Goal: Information Seeking & Learning: Learn about a topic

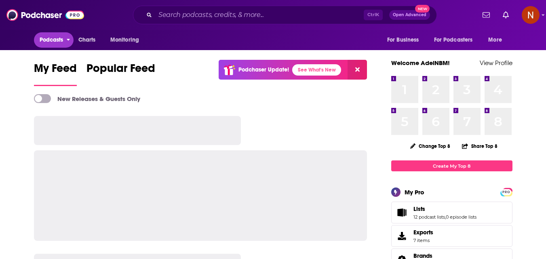
click at [68, 40] on icon "open menu" at bounding box center [68, 40] width 3 height 2
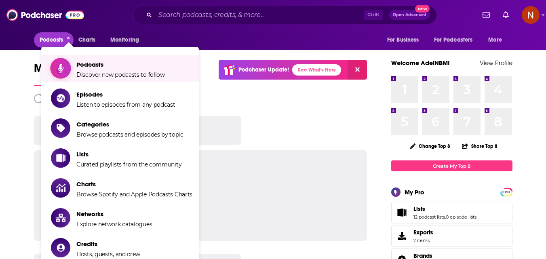
click at [99, 65] on span "Podcasts" at bounding box center [120, 65] width 89 height 8
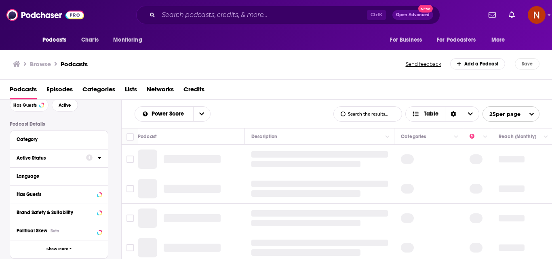
scroll to position [81, 0]
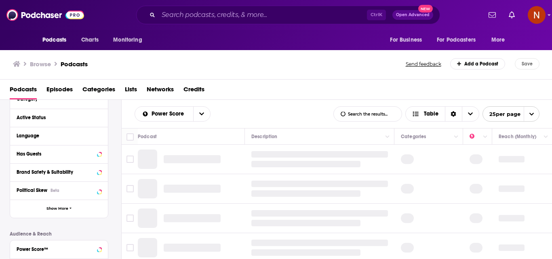
click at [48, 136] on div "Language" at bounding box center [57, 136] width 80 height 6
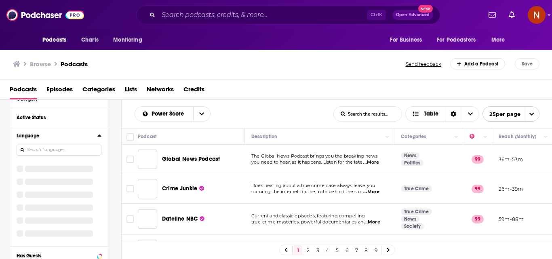
scroll to position [40, 0]
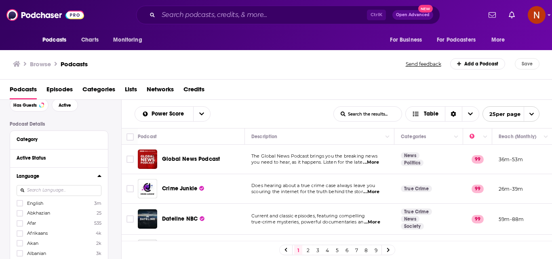
click at [33, 204] on span "English" at bounding box center [35, 204] width 16 height 6
click at [20, 206] on input "multiSelectOption-en-0" at bounding box center [20, 206] width 0 height 0
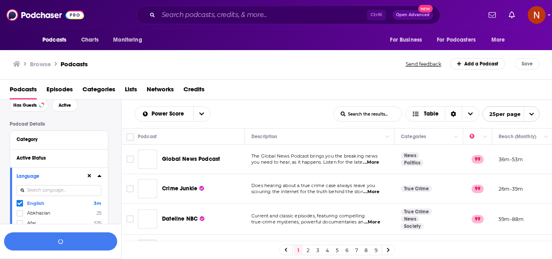
scroll to position [61, 0]
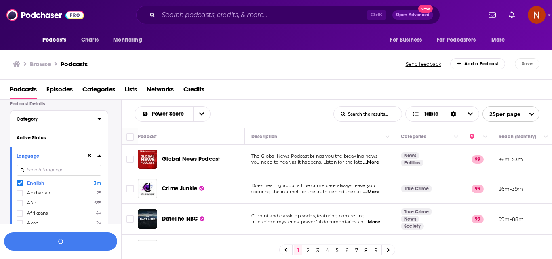
click at [34, 120] on div "Category" at bounding box center [55, 119] width 76 height 6
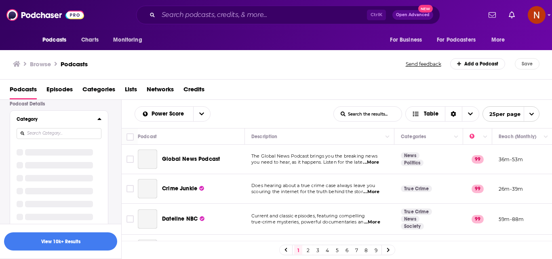
click at [51, 134] on div "Category" at bounding box center [59, 170] width 98 height 119
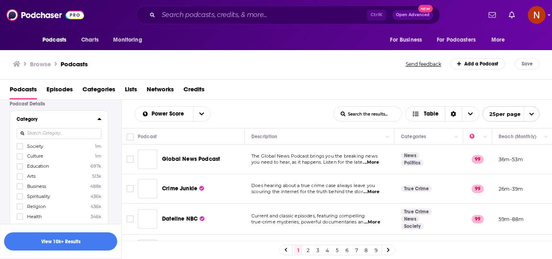
scroll to position [0, 0]
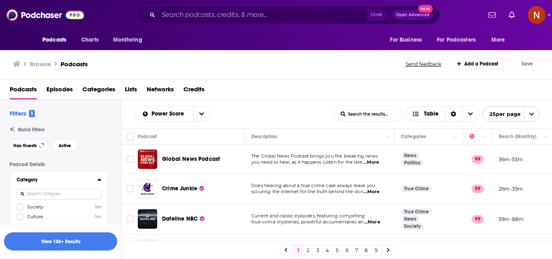
click at [38, 193] on input at bounding box center [59, 194] width 85 height 11
click at [39, 207] on span "Business" at bounding box center [36, 207] width 19 height 6
click at [20, 209] on input "multiSelectOption-business-0" at bounding box center [20, 209] width 0 height 0
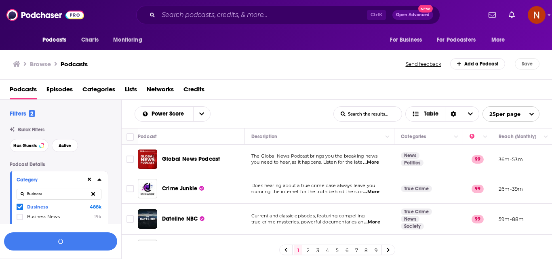
drag, startPoint x: 67, startPoint y: 196, endPoint x: 21, endPoint y: 194, distance: 45.7
click at [21, 194] on input "Business" at bounding box center [59, 194] width 85 height 11
click at [36, 207] on span "News" at bounding box center [33, 207] width 13 height 6
click at [20, 209] on input "multiSelectOption-news-0" at bounding box center [20, 209] width 0 height 0
drag, startPoint x: 55, startPoint y: 197, endPoint x: 11, endPoint y: 197, distance: 44.5
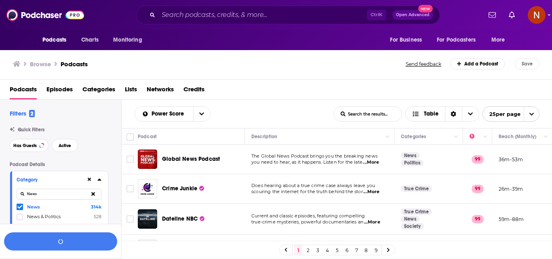
click at [11, 197] on div "Category News News 314k News & Politics 528 Newspaper 3 News Analysis 2 It News…" at bounding box center [59, 235] width 98 height 128
type input "Tech"
click at [35, 206] on span "Technology" at bounding box center [39, 207] width 25 height 6
click at [20, 209] on input "multiSelectOption-technology-0" at bounding box center [20, 209] width 0 height 0
drag, startPoint x: 58, startPoint y: 197, endPoint x: 26, endPoint y: 197, distance: 32.0
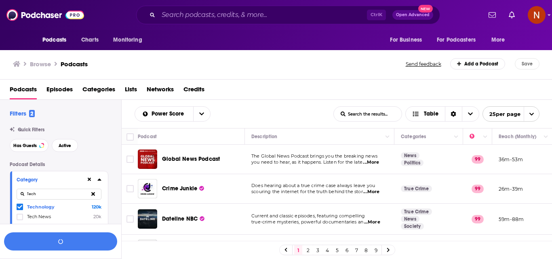
click at [26, 197] on input "Tech" at bounding box center [59, 194] width 85 height 11
click at [48, 196] on input at bounding box center [59, 194] width 85 height 11
click at [32, 207] on span "Finance" at bounding box center [35, 207] width 17 height 6
click at [20, 209] on input "multiSelectOption-finance-0" at bounding box center [20, 209] width 0 height 0
drag, startPoint x: 41, startPoint y: 192, endPoint x: 23, endPoint y: 191, distance: 17.8
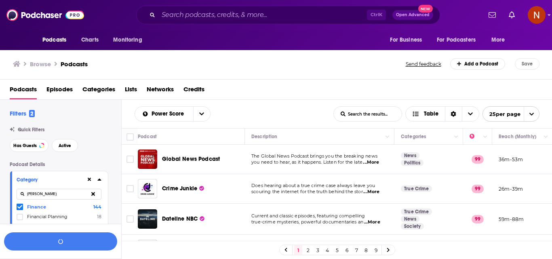
click at [24, 192] on input "finan" at bounding box center [59, 194] width 85 height 11
type input "invest"
click at [40, 209] on span "Investing" at bounding box center [37, 207] width 20 height 6
click at [20, 209] on input "multiSelectOption-investing-0" at bounding box center [20, 209] width 0 height 0
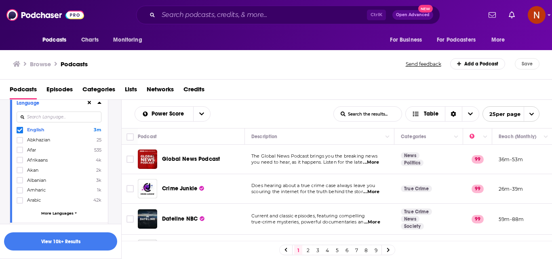
scroll to position [162, 0]
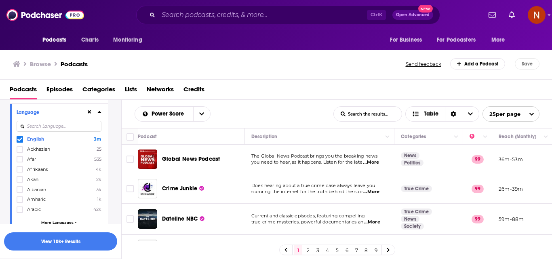
click at [51, 129] on input at bounding box center [59, 126] width 85 height 11
type input "ar"
click at [47, 138] on label "Arabic 42k" at bounding box center [59, 139] width 85 height 7
click at [20, 142] on input "multiSelectOption-ar-0" at bounding box center [20, 142] width 0 height 0
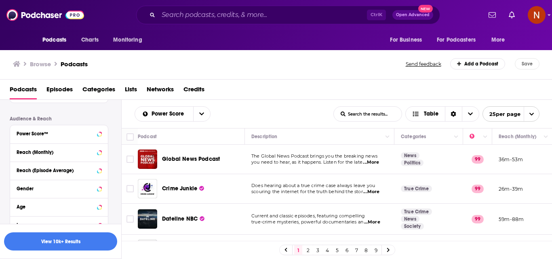
scroll to position [418, 0]
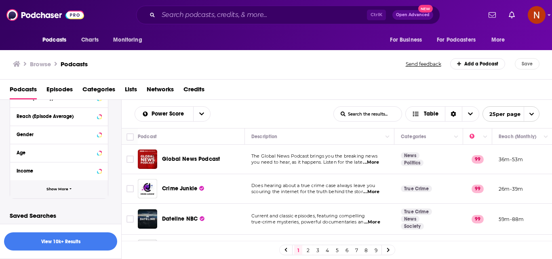
click at [60, 194] on button "Show More" at bounding box center [59, 189] width 98 height 18
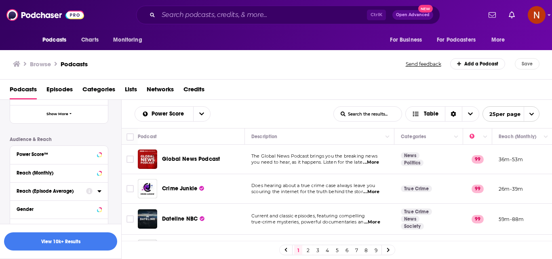
scroll to position [303, 0]
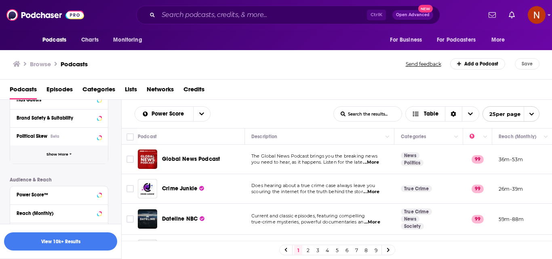
click at [64, 154] on span "Show More" at bounding box center [58, 154] width 22 height 4
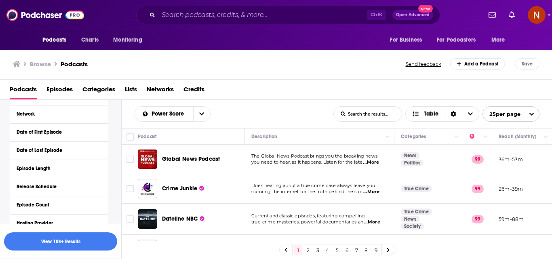
scroll to position [384, 0]
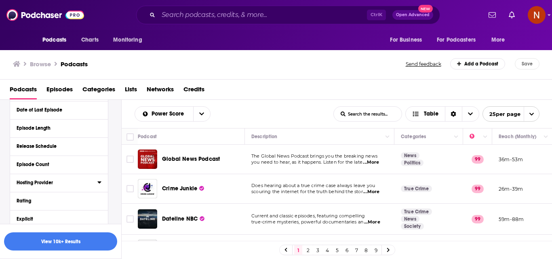
click at [51, 185] on div "Hosting Provider" at bounding box center [55, 183] width 76 height 6
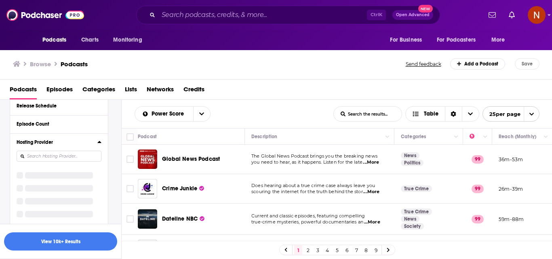
click at [51, 155] on input at bounding box center [59, 156] width 85 height 11
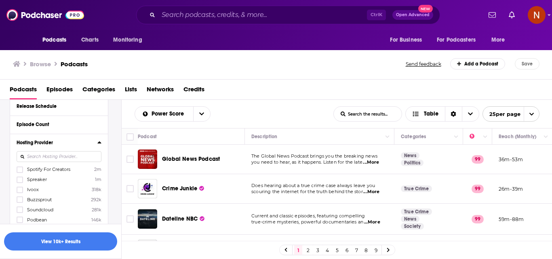
scroll to position [457, 0]
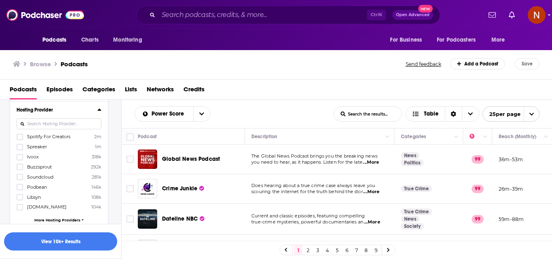
click at [44, 147] on span "Spreaker" at bounding box center [37, 147] width 20 height 6
click at [20, 150] on input "multiSelectOption-Spreaker-1" at bounding box center [20, 150] width 0 height 0
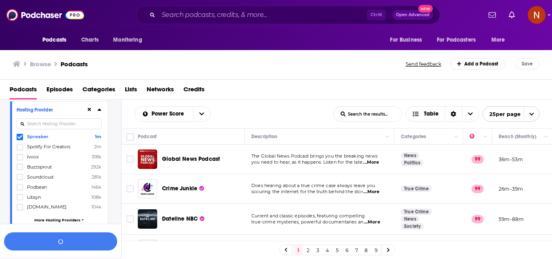
click at [34, 197] on span "Libsyn" at bounding box center [34, 198] width 14 height 6
click at [20, 200] on input "multiSelectOption-Libsyn-6" at bounding box center [20, 200] width 0 height 0
click at [35, 199] on span "Podbean" at bounding box center [37, 198] width 20 height 6
click at [20, 200] on input "multiSelectOption-Podbean-6" at bounding box center [20, 200] width 0 height 0
click at [53, 124] on input at bounding box center [59, 123] width 85 height 11
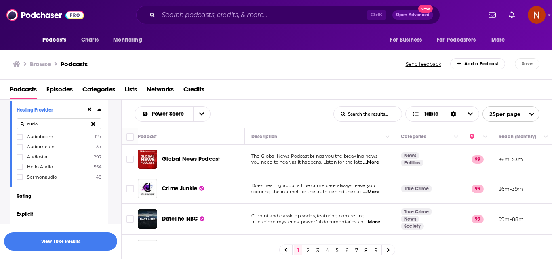
click at [41, 139] on span "Audioboom" at bounding box center [40, 137] width 26 height 6
click at [20, 140] on input "multiSelectOption-Audioboom-0" at bounding box center [20, 140] width 0 height 0
click at [42, 124] on input "audio" at bounding box center [59, 123] width 85 height 11
type input "acast"
click at [38, 137] on span "Acast" at bounding box center [33, 137] width 12 height 6
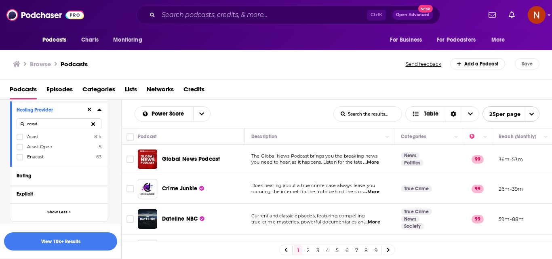
click at [20, 140] on input "multiSelectOption-Acast-0" at bounding box center [20, 140] width 0 height 0
click at [92, 123] on icon at bounding box center [93, 124] width 4 height 4
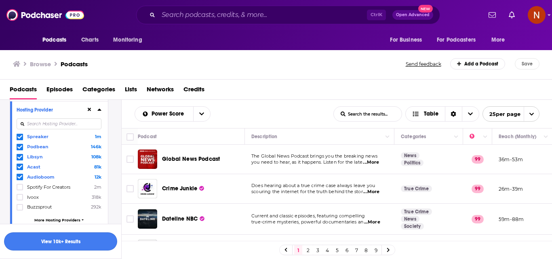
click at [64, 243] on button "View 10k+ Results" at bounding box center [60, 242] width 113 height 18
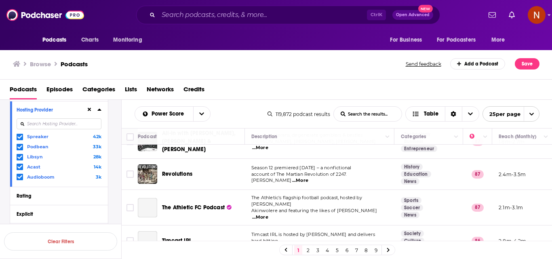
scroll to position [162, 0]
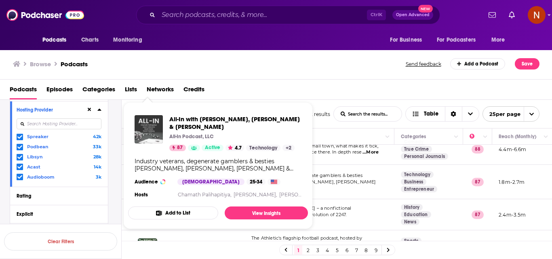
click at [152, 121] on img "All-In with Chamath, Jason, Sacks & Friedberg" at bounding box center [149, 129] width 28 height 28
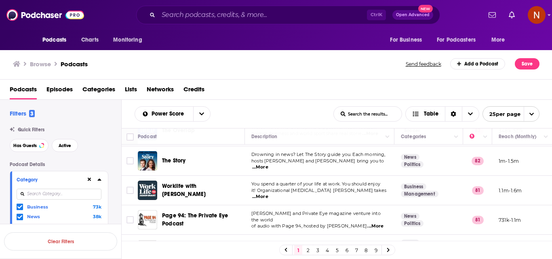
scroll to position [673, 0]
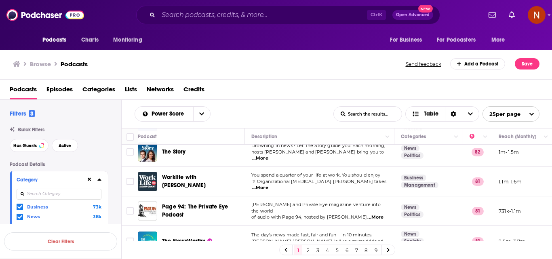
click at [305, 252] on link "2" at bounding box center [308, 250] width 8 height 10
click at [309, 252] on link "2" at bounding box center [308, 250] width 8 height 10
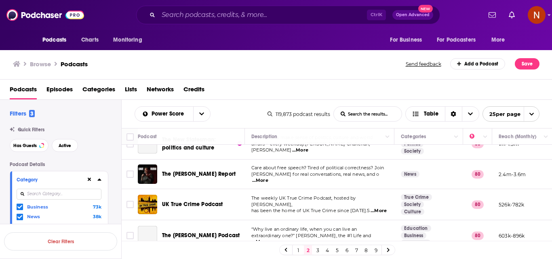
scroll to position [121, 0]
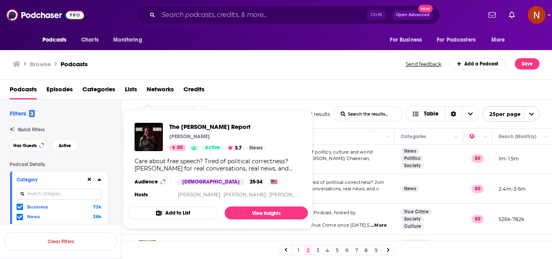
click at [145, 190] on div "The Rubin Report Dave Rubin 80 Active 3.7 News Care about free speech? Tired of…" at bounding box center [218, 161] width 180 height 90
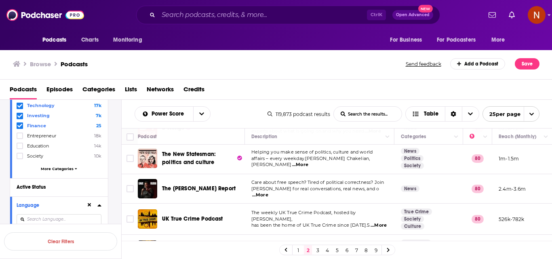
scroll to position [162, 0]
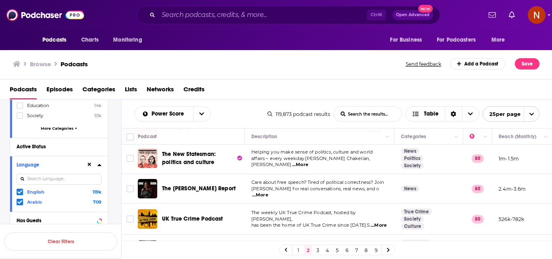
click at [21, 192] on icon at bounding box center [19, 192] width 5 height 5
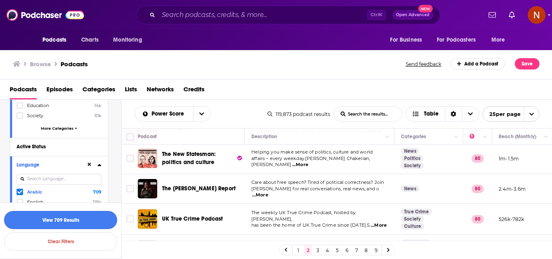
click at [86, 220] on button "View 709 Results" at bounding box center [60, 220] width 113 height 18
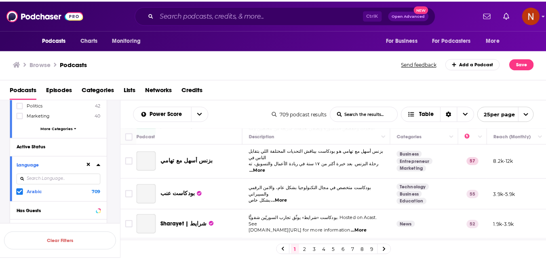
scroll to position [202, 0]
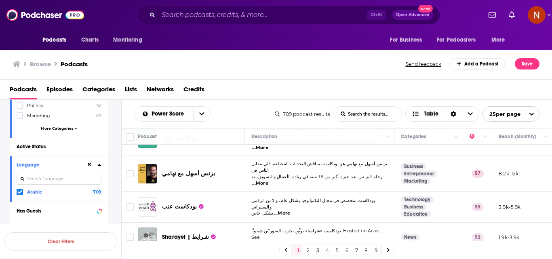
click at [147, 228] on img "Sharayet | شرايط" at bounding box center [147, 237] width 19 height 19
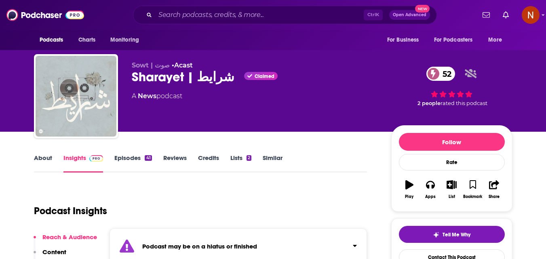
drag, startPoint x: 93, startPoint y: 101, endPoint x: 110, endPoint y: 132, distance: 36.0
click at [81, 106] on img "Sharayet | شرايط" at bounding box center [76, 96] width 81 height 81
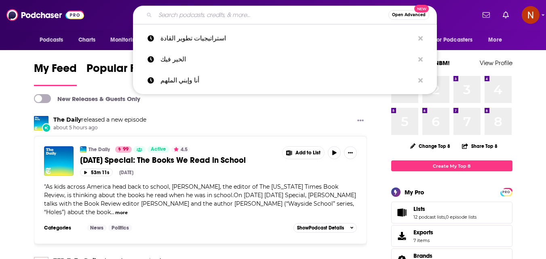
click at [223, 14] on input "Search podcasts, credits, & more..." at bounding box center [271, 14] width 233 height 13
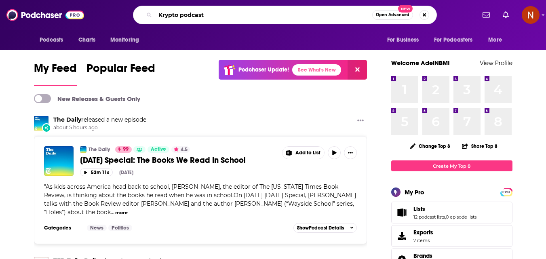
type input "Krypto podcast"
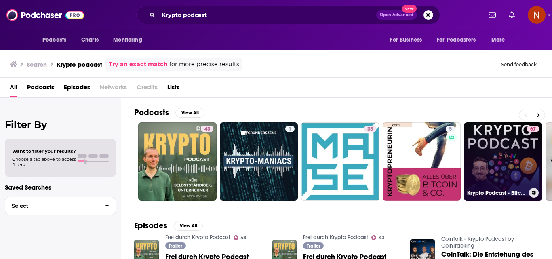
click at [491, 166] on link "67 Krypto Podcast - Bitcoin, NFTs, web3, DeFi und Metaverse - News, Analysen un…" at bounding box center [503, 162] width 78 height 78
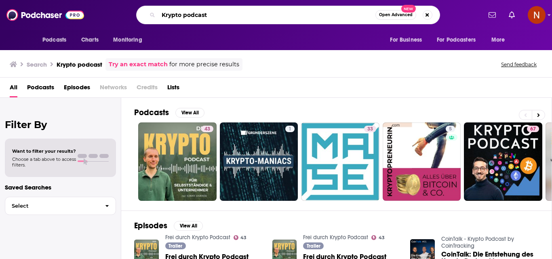
drag, startPoint x: 229, startPoint y: 19, endPoint x: 158, endPoint y: 17, distance: 71.2
click at [159, 17] on input "Krypto podcast" at bounding box center [267, 14] width 217 height 13
type input "Falter Radio"
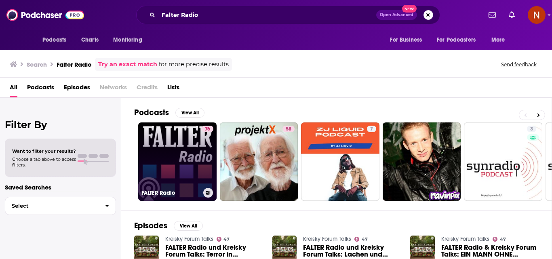
click at [181, 162] on link "76 FALTER Radio" at bounding box center [177, 162] width 78 height 78
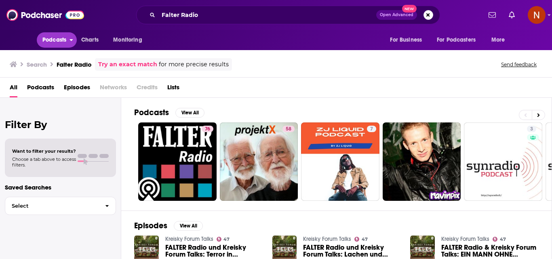
click at [56, 39] on span "Podcasts" at bounding box center [54, 39] width 24 height 11
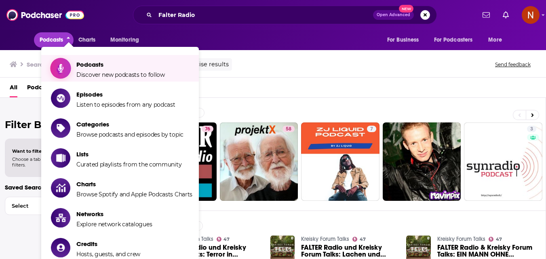
click at [90, 64] on span "Podcasts" at bounding box center [120, 65] width 89 height 8
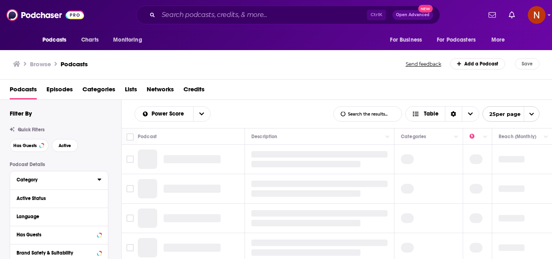
click at [40, 178] on div "Category" at bounding box center [55, 180] width 76 height 6
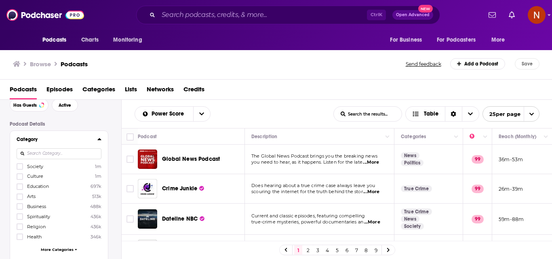
scroll to position [81, 0]
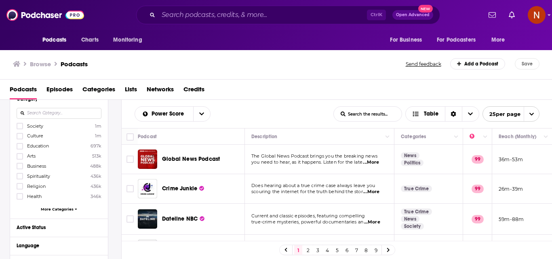
click at [37, 165] on span "Business" at bounding box center [36, 166] width 19 height 6
click at [20, 169] on input "multiSelectOption-business-4" at bounding box center [20, 169] width 0 height 0
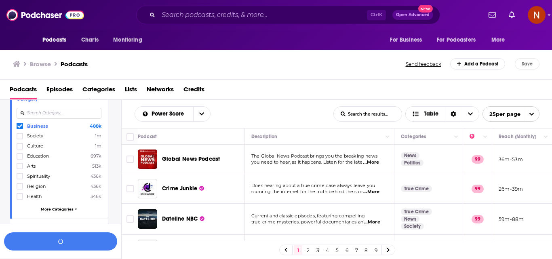
click at [48, 114] on input at bounding box center [59, 113] width 85 height 11
type input "news"
click at [47, 125] on label "News 314k" at bounding box center [59, 126] width 85 height 7
click at [20, 129] on input "multiSelectOption-news-0" at bounding box center [20, 129] width 0 height 0
click at [93, 113] on icon at bounding box center [93, 113] width 4 height 4
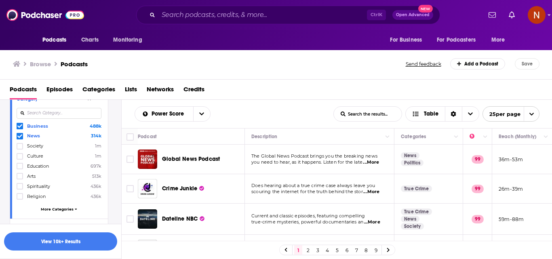
click at [80, 116] on input at bounding box center [59, 113] width 85 height 11
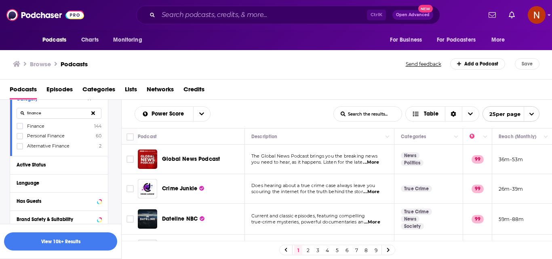
click at [35, 125] on span "Finance" at bounding box center [35, 126] width 17 height 6
click at [20, 129] on input "multiSelectOption-finance-0" at bounding box center [20, 129] width 0 height 0
drag, startPoint x: 49, startPoint y: 113, endPoint x: 27, endPoint y: 112, distance: 21.9
click at [27, 112] on input "finance" at bounding box center [59, 113] width 85 height 11
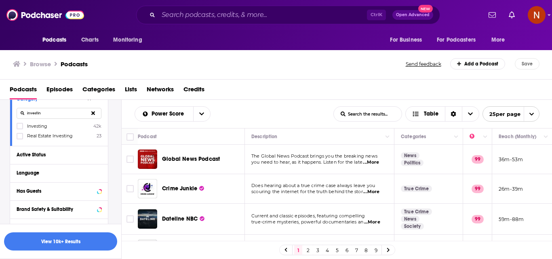
type input "investin"
click at [42, 124] on span "Investing" at bounding box center [37, 126] width 20 height 6
click at [20, 129] on input "multiSelectOption-investing-0" at bounding box center [20, 129] width 0 height 0
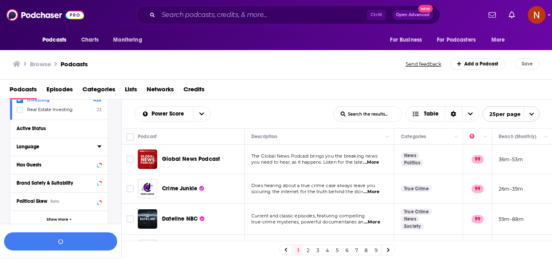
scroll to position [121, 0]
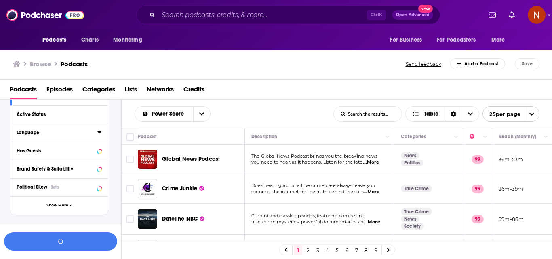
click at [32, 127] on button "Language" at bounding box center [57, 132] width 81 height 10
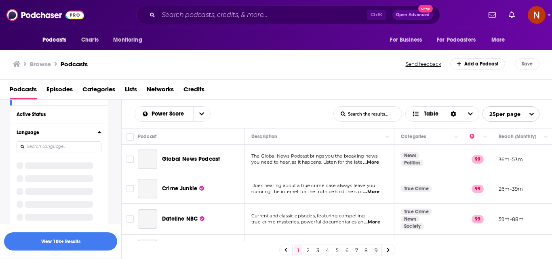
click at [49, 119] on button "Active Status" at bounding box center [59, 114] width 85 height 10
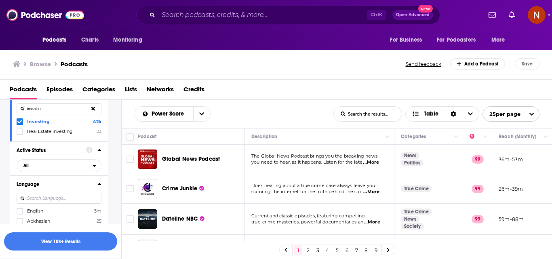
click at [45, 199] on input at bounding box center [59, 198] width 85 height 11
type input "ara"
click at [28, 210] on span "Arabic" at bounding box center [34, 211] width 14 height 6
click at [20, 214] on input "multiSelectOption-ar-0" at bounding box center [20, 214] width 0 height 0
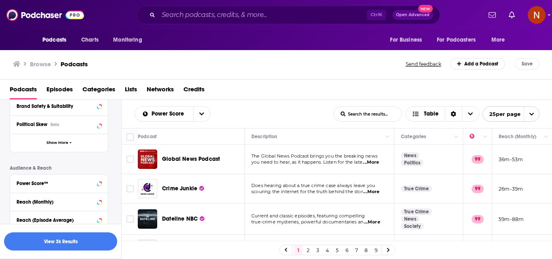
scroll to position [247, 0]
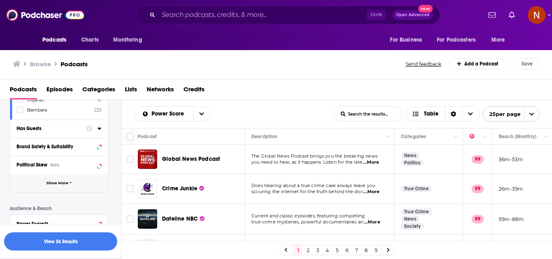
click at [63, 182] on span "Show More" at bounding box center [58, 183] width 22 height 4
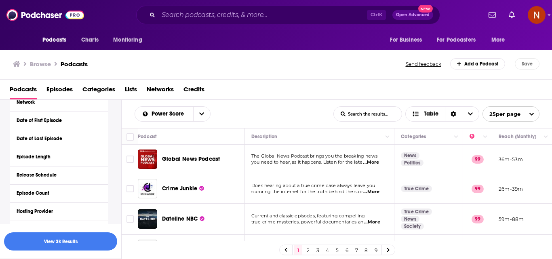
scroll to position [368, 0]
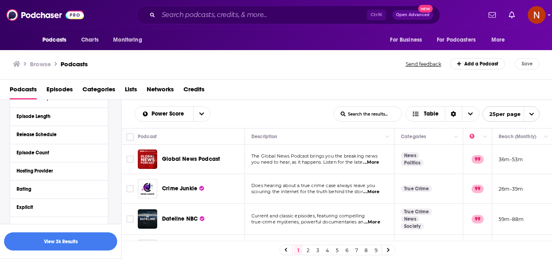
click at [50, 176] on button "Hosting Provider" at bounding box center [59, 171] width 85 height 10
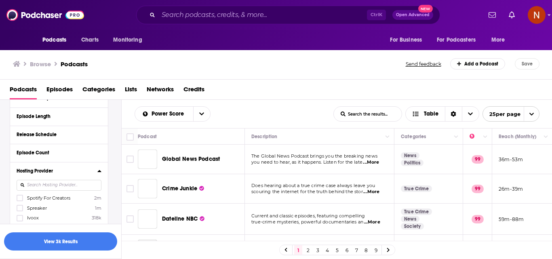
scroll to position [449, 0]
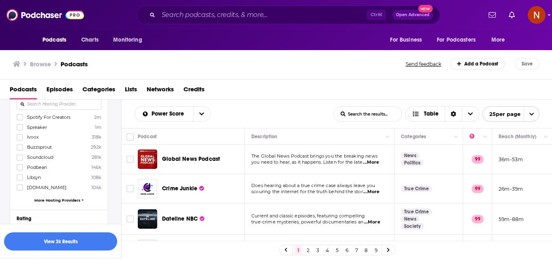
click at [38, 127] on span "Spreaker" at bounding box center [37, 128] width 20 height 6
click at [20, 130] on input "multiSelectOption-Spreaker-1" at bounding box center [20, 130] width 0 height 0
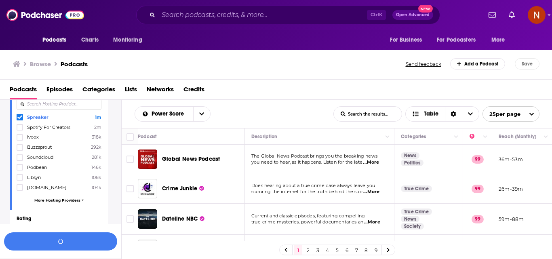
click at [40, 170] on span "Podbean" at bounding box center [37, 168] width 20 height 6
click at [20, 170] on input "multiSelectOption-Podbean-5" at bounding box center [20, 170] width 0 height 0
click at [34, 176] on span "Libsyn" at bounding box center [34, 178] width 14 height 6
click at [20, 180] on input "multiSelectOption-Libsyn-6" at bounding box center [20, 180] width 0 height 0
click at [51, 121] on label "Spreaker 1m" at bounding box center [59, 117] width 85 height 7
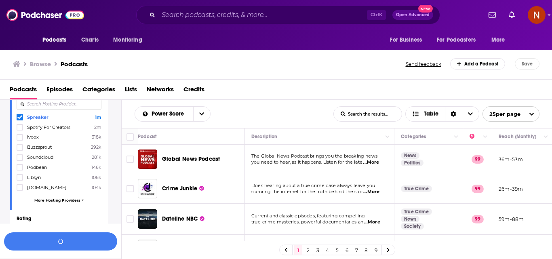
click at [20, 119] on input "multiSelectOption-Spreaker-0" at bounding box center [20, 119] width 0 height 0
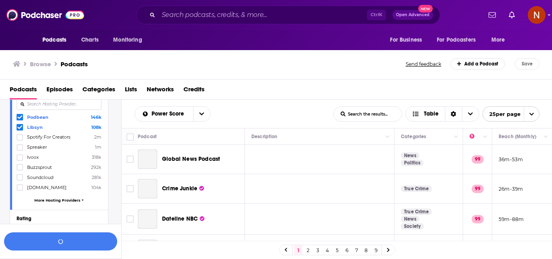
click at [51, 121] on label "Podbean 146k" at bounding box center [59, 117] width 85 height 7
click at [20, 119] on input "multiSelectOption-Podbean-0" at bounding box center [20, 119] width 0 height 0
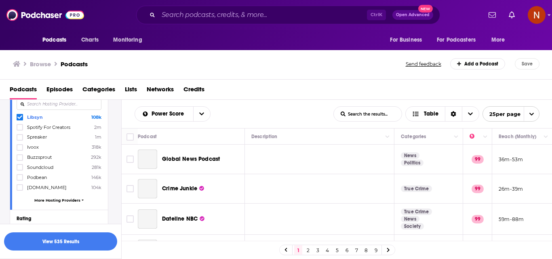
click at [39, 140] on span "Spreaker" at bounding box center [37, 137] width 20 height 6
click at [20, 140] on input "multiSelectOption-Spreaker-2" at bounding box center [20, 140] width 0 height 0
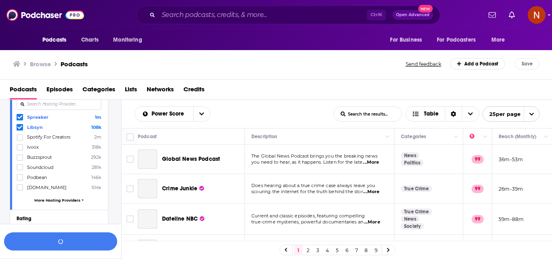
click at [40, 180] on span "Podbean" at bounding box center [37, 178] width 20 height 6
click at [20, 180] on input "multiSelectOption-Podbean-6" at bounding box center [20, 180] width 0 height 0
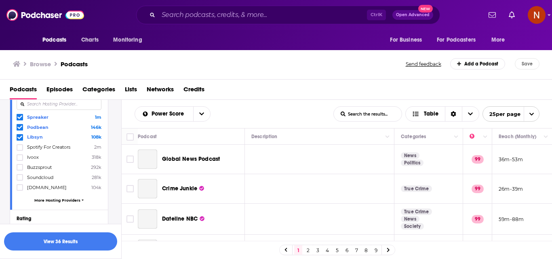
click at [57, 110] on input at bounding box center [59, 104] width 85 height 11
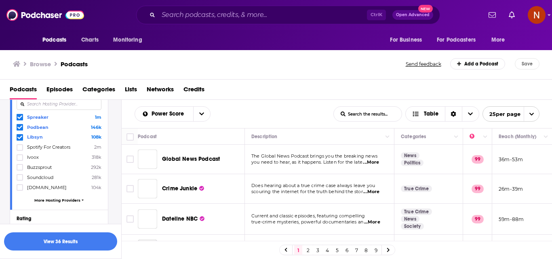
scroll to position [430, 0]
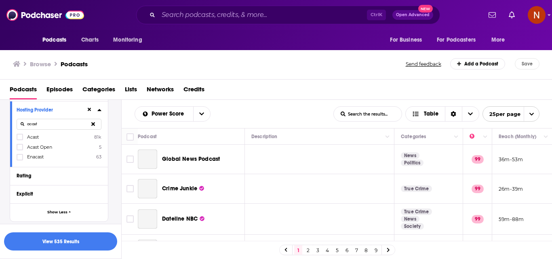
click at [32, 136] on span "Acast" at bounding box center [33, 137] width 12 height 6
click at [20, 140] on input "multiSelectOption-Acast-0" at bounding box center [20, 140] width 0 height 0
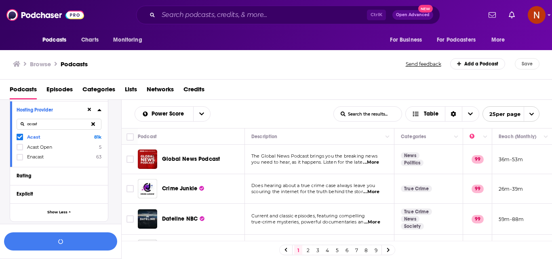
click at [52, 127] on input "acast" at bounding box center [59, 124] width 85 height 11
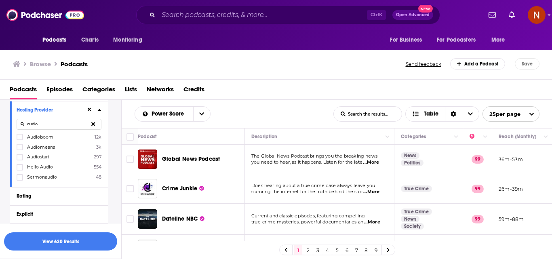
type input "audio"
click at [43, 135] on span "Audioboom" at bounding box center [40, 137] width 26 height 6
click at [20, 140] on input "multiSelectOption-Audioboom-0" at bounding box center [20, 140] width 0 height 0
click at [94, 123] on icon at bounding box center [93, 125] width 4 height 4
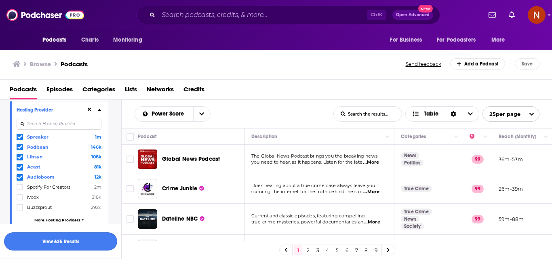
click at [66, 239] on button "View 635 Results" at bounding box center [60, 242] width 113 height 18
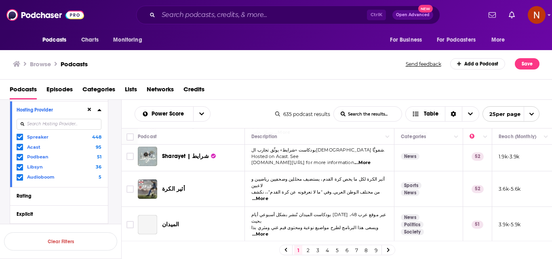
scroll to position [364, 0]
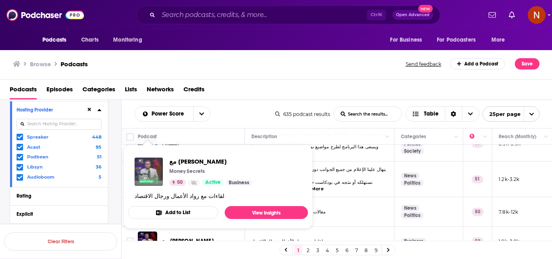
drag, startPoint x: 149, startPoint y: 188, endPoint x: 144, endPoint y: 172, distance: 17.3
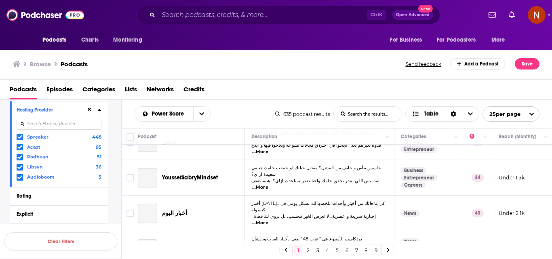
scroll to position [671, 0]
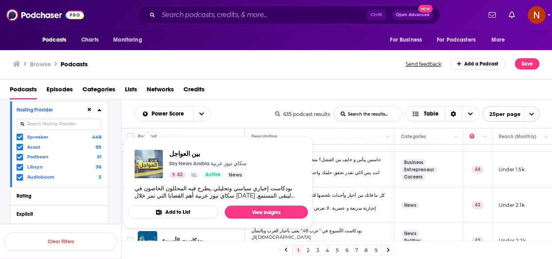
drag, startPoint x: 145, startPoint y: 193, endPoint x: 139, endPoint y: 166, distance: 27.4
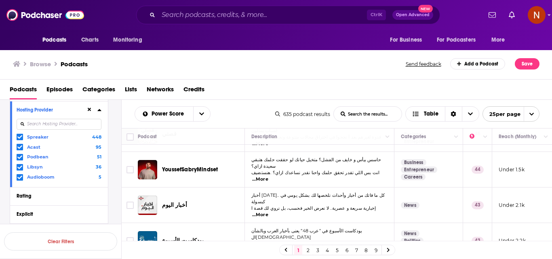
click at [313, 250] on div "1 2 3 4 5 6 7 8 9" at bounding box center [337, 250] width 116 height 11
click at [318, 250] on link "3" at bounding box center [318, 250] width 8 height 10
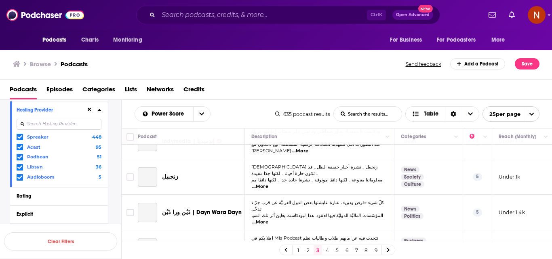
scroll to position [665, 0]
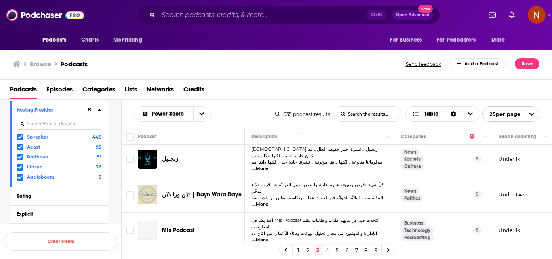
click at [335, 251] on link "5" at bounding box center [337, 250] width 8 height 10
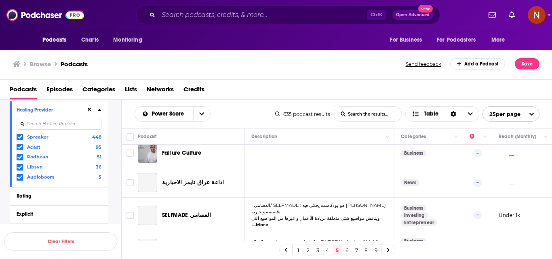
scroll to position [202, 0]
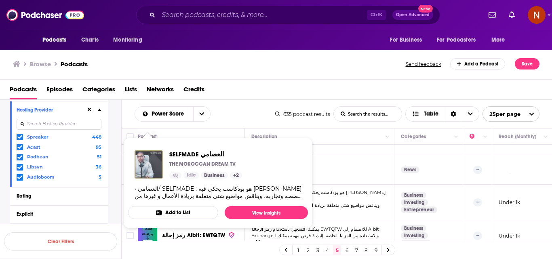
drag, startPoint x: 151, startPoint y: 195, endPoint x: 143, endPoint y: 169, distance: 27.1
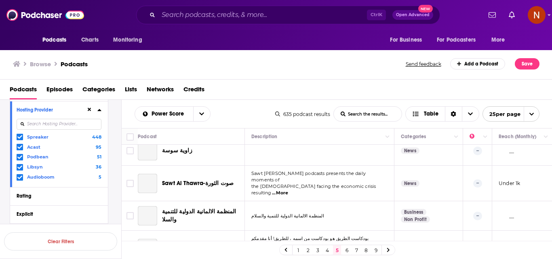
scroll to position [655, 0]
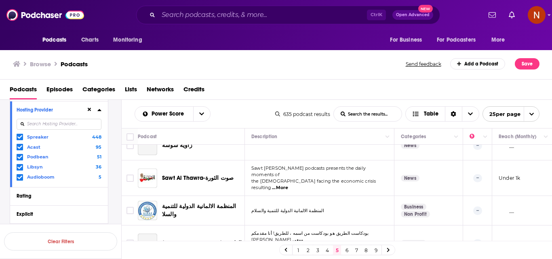
click at [347, 249] on link "6" at bounding box center [347, 250] width 8 height 10
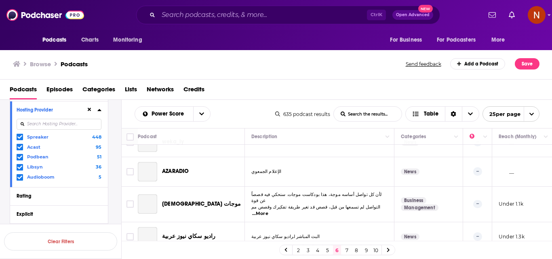
scroll to position [652, 0]
click at [358, 252] on link "8" at bounding box center [357, 250] width 8 height 10
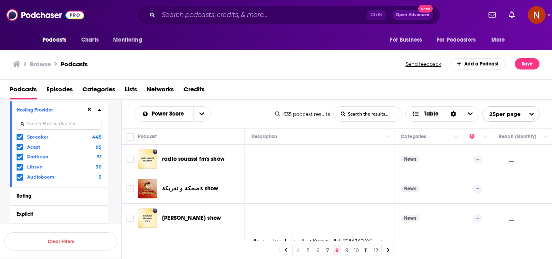
scroll to position [81, 0]
